Goal: Transaction & Acquisition: Purchase product/service

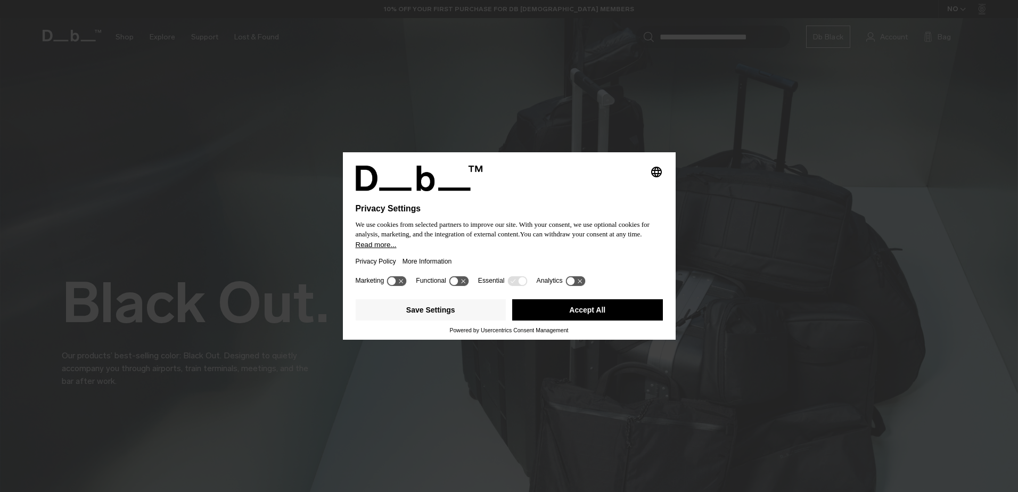
click at [594, 313] on button "Accept All" at bounding box center [587, 309] width 151 height 21
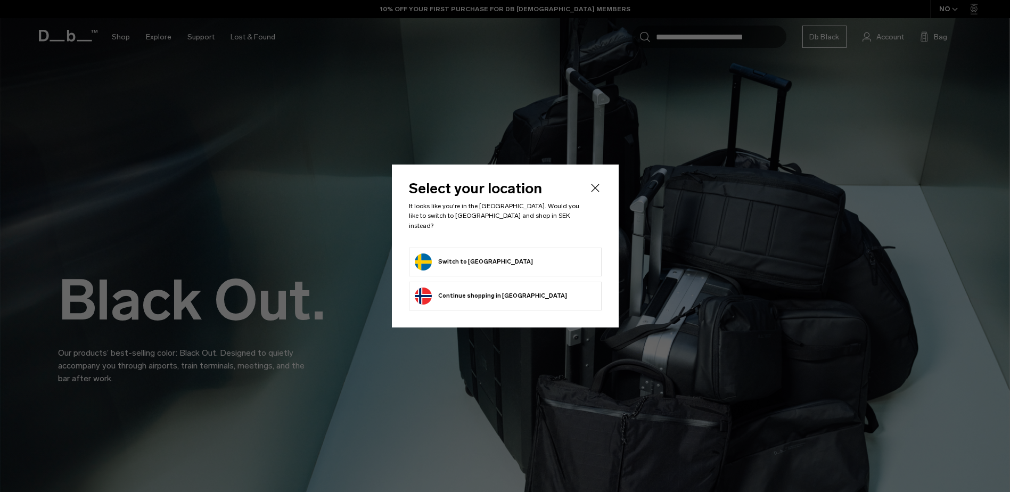
click at [485, 254] on button "Switch to [GEOGRAPHIC_DATA]" at bounding box center [474, 261] width 118 height 17
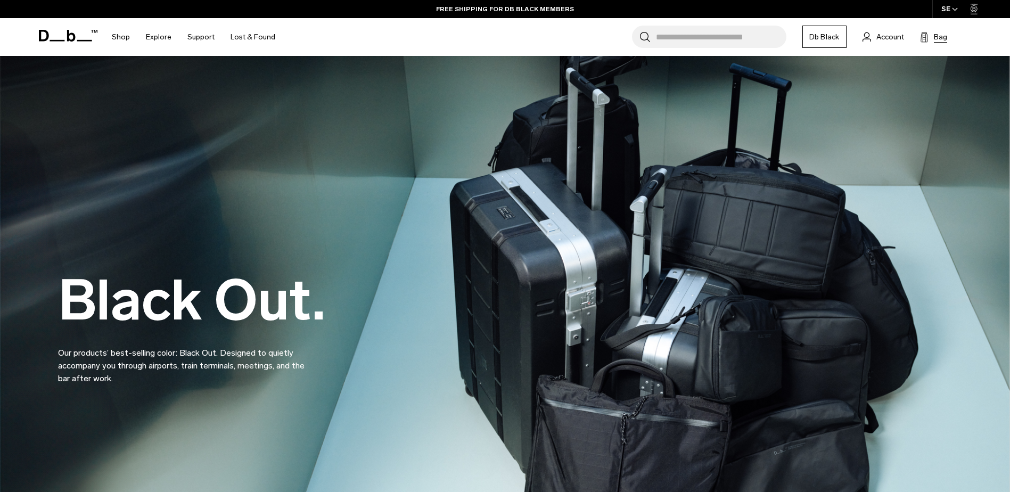
click at [935, 39] on span "Bag" at bounding box center [940, 36] width 13 height 11
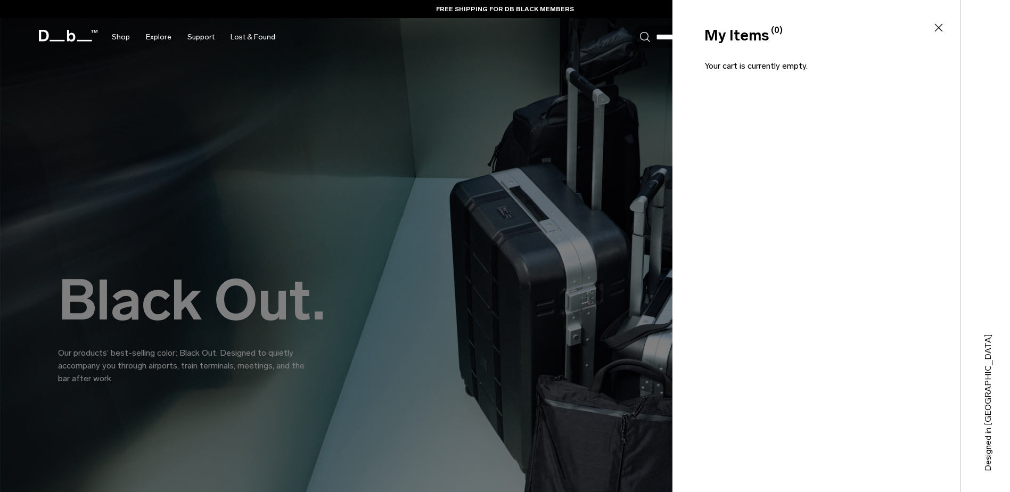
click at [943, 26] on icon at bounding box center [938, 27] width 13 height 13
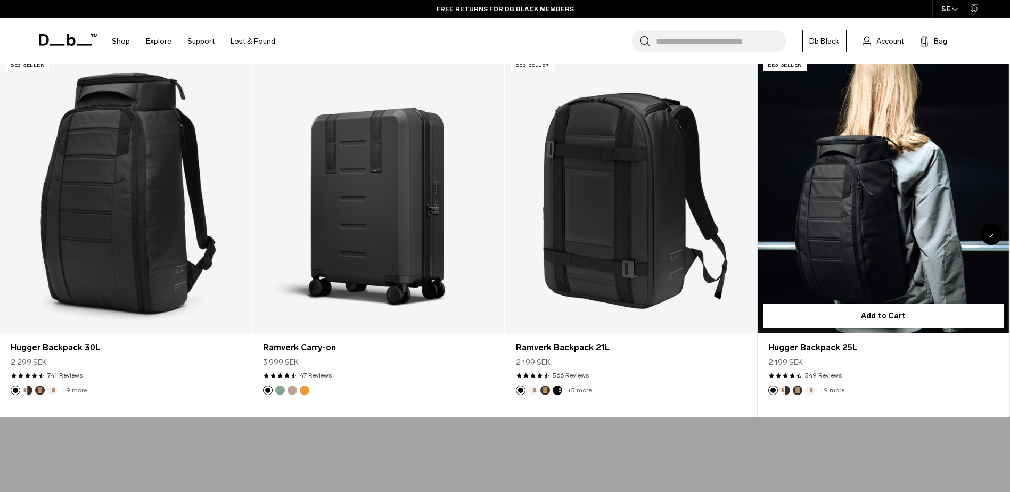
scroll to position [532, 0]
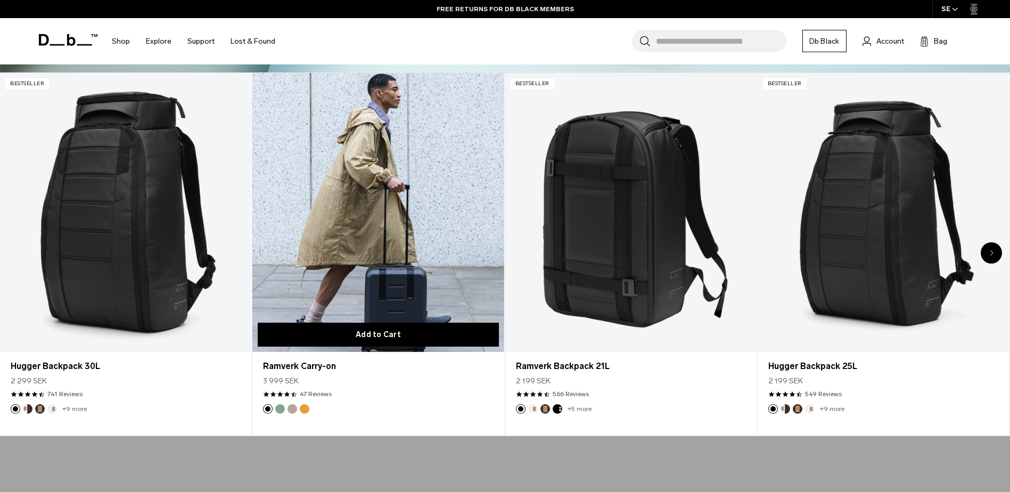
click at [368, 331] on button "Add to Cart" at bounding box center [378, 335] width 241 height 24
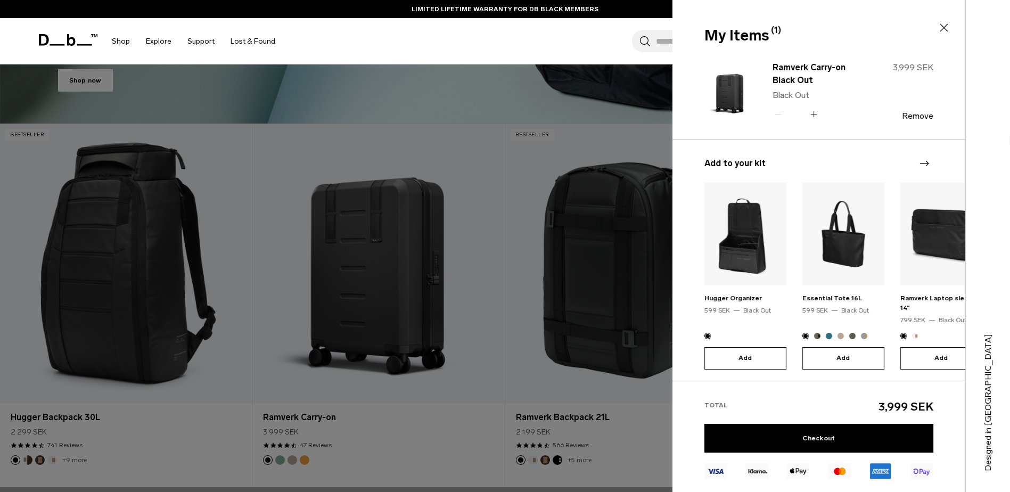
scroll to position [479, 0]
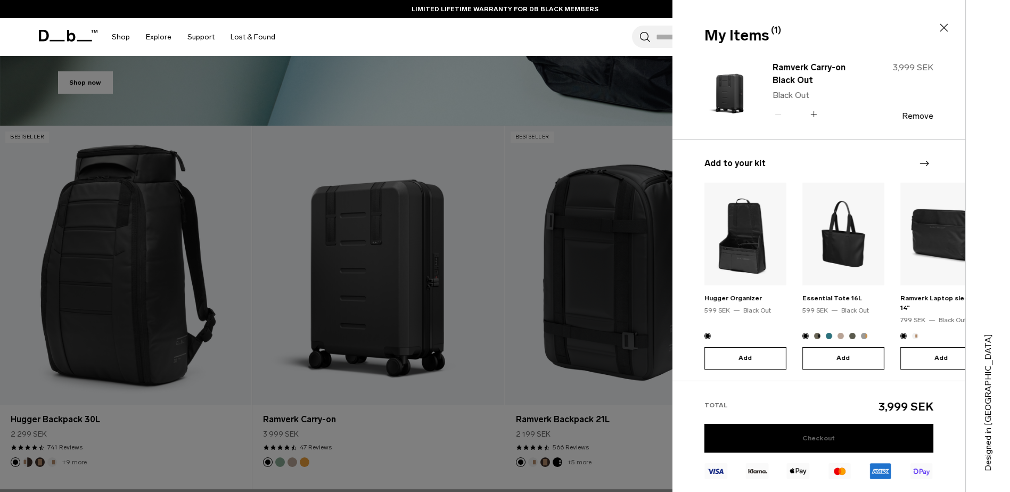
click at [831, 438] on link "Checkout" at bounding box center [818, 438] width 229 height 29
